Goal: Use online tool/utility: Utilize a website feature to perform a specific function

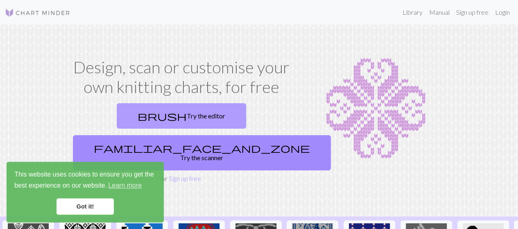
click at [138, 114] on link "brush Try the editor" at bounding box center [181, 115] width 129 height 25
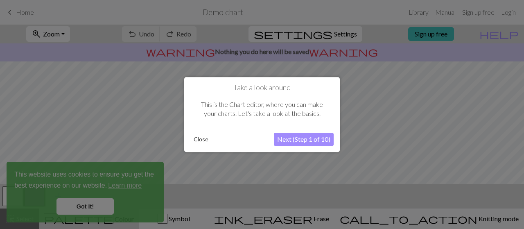
click at [311, 141] on button "Next (Step 1 of 10)" at bounding box center [304, 139] width 60 height 13
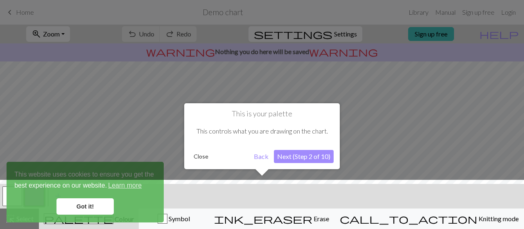
click at [288, 158] on button "Next (Step 2 of 10)" at bounding box center [304, 156] width 60 height 13
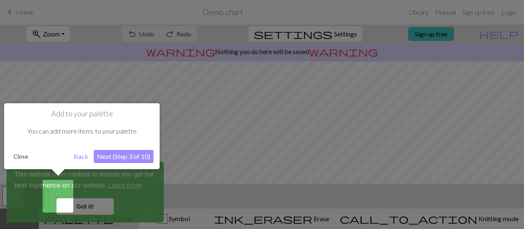
click at [17, 159] on button "Close" at bounding box center [20, 156] width 21 height 12
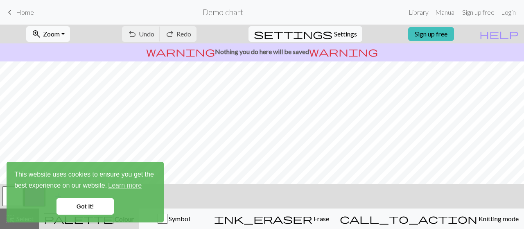
click at [97, 210] on link "Got it!" at bounding box center [85, 206] width 57 height 16
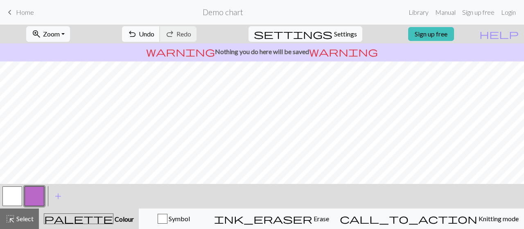
click at [154, 34] on span "Undo" at bounding box center [147, 34] width 16 height 8
click at [13, 191] on button "button" at bounding box center [12, 196] width 20 height 20
click at [33, 195] on button "button" at bounding box center [35, 196] width 20 height 20
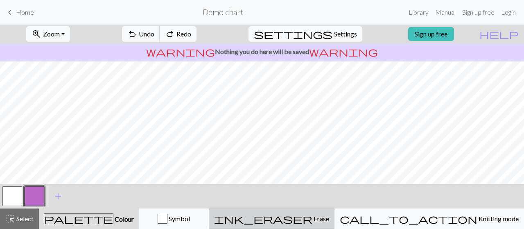
click at [335, 209] on button "ink_eraser Erase Erase" at bounding box center [272, 219] width 126 height 20
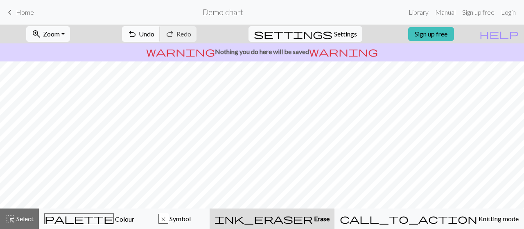
click at [154, 34] on span "Undo" at bounding box center [147, 34] width 16 height 8
click at [191, 219] on span "Symbol" at bounding box center [179, 219] width 23 height 8
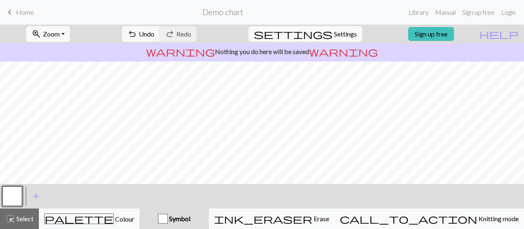
click at [11, 190] on button "button" at bounding box center [12, 196] width 20 height 20
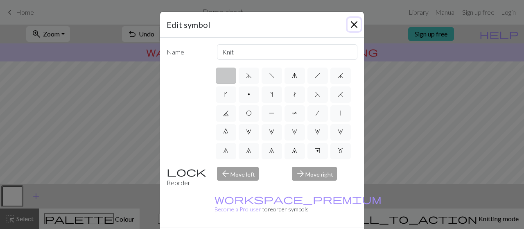
click at [348, 26] on button "Close" at bounding box center [354, 24] width 13 height 13
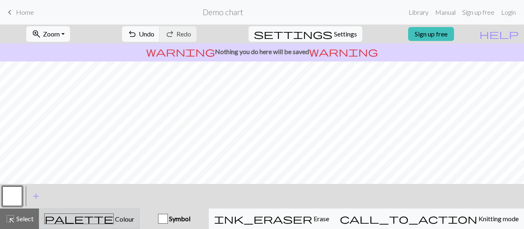
click at [129, 216] on div "palette Colour Colour" at bounding box center [89, 218] width 90 height 11
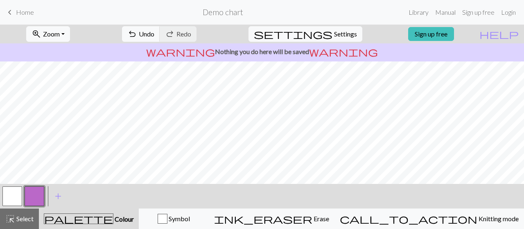
click at [5, 200] on button "button" at bounding box center [12, 196] width 20 height 20
click at [36, 195] on button "button" at bounding box center [35, 196] width 20 height 20
click at [28, 13] on span "Home" at bounding box center [25, 12] width 18 height 8
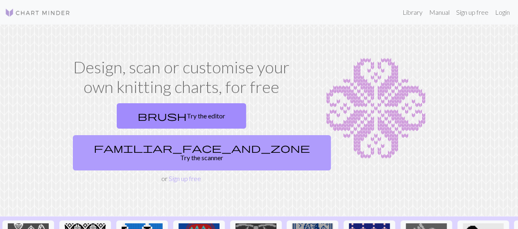
click at [236, 135] on link "familiar_face_and_zone Try the scanner" at bounding box center [202, 152] width 258 height 35
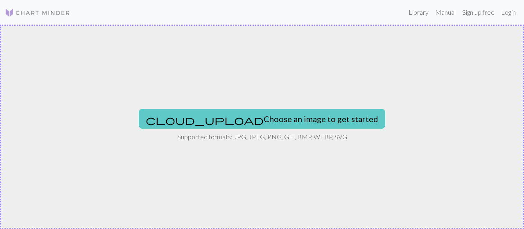
click at [246, 118] on button "cloud_upload Choose an image to get started" at bounding box center [262, 119] width 247 height 20
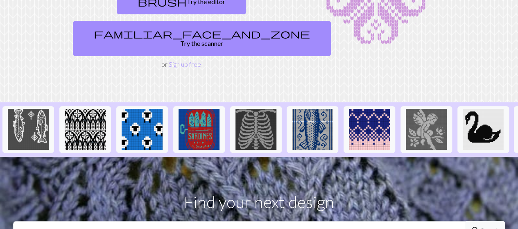
scroll to position [112, 0]
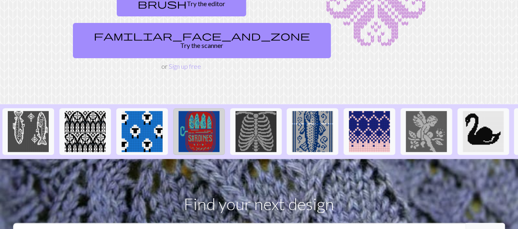
click at [199, 111] on img at bounding box center [199, 131] width 41 height 41
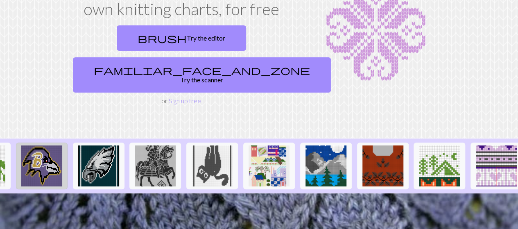
scroll to position [0, 896]
